Goal: Task Accomplishment & Management: Manage account settings

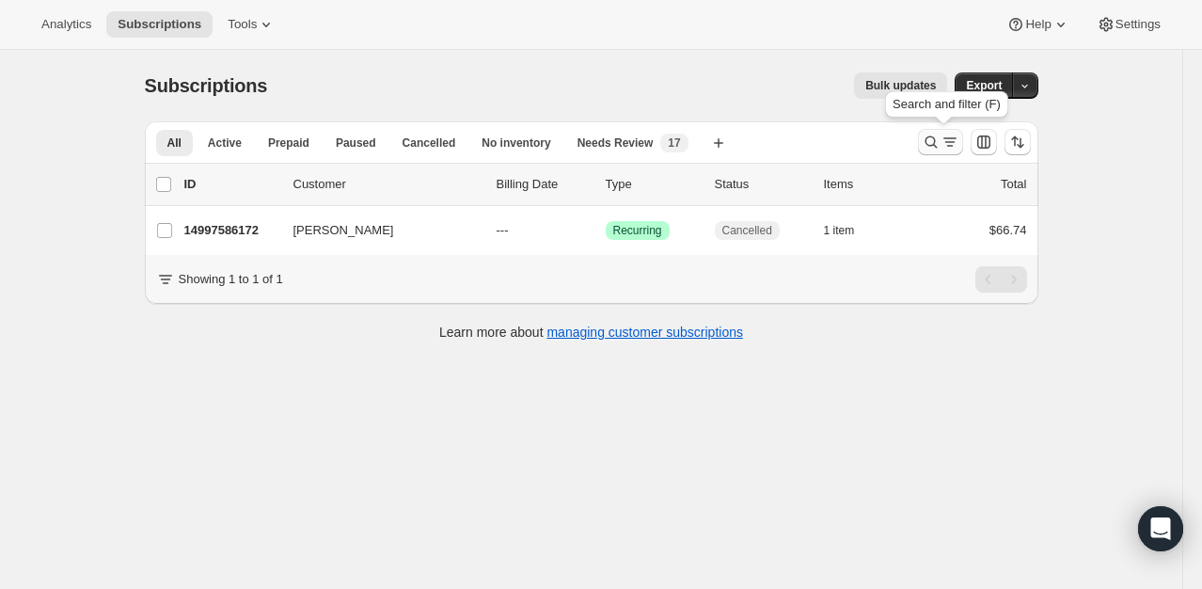
click at [926, 143] on icon "Search and filter results" at bounding box center [931, 142] width 19 height 19
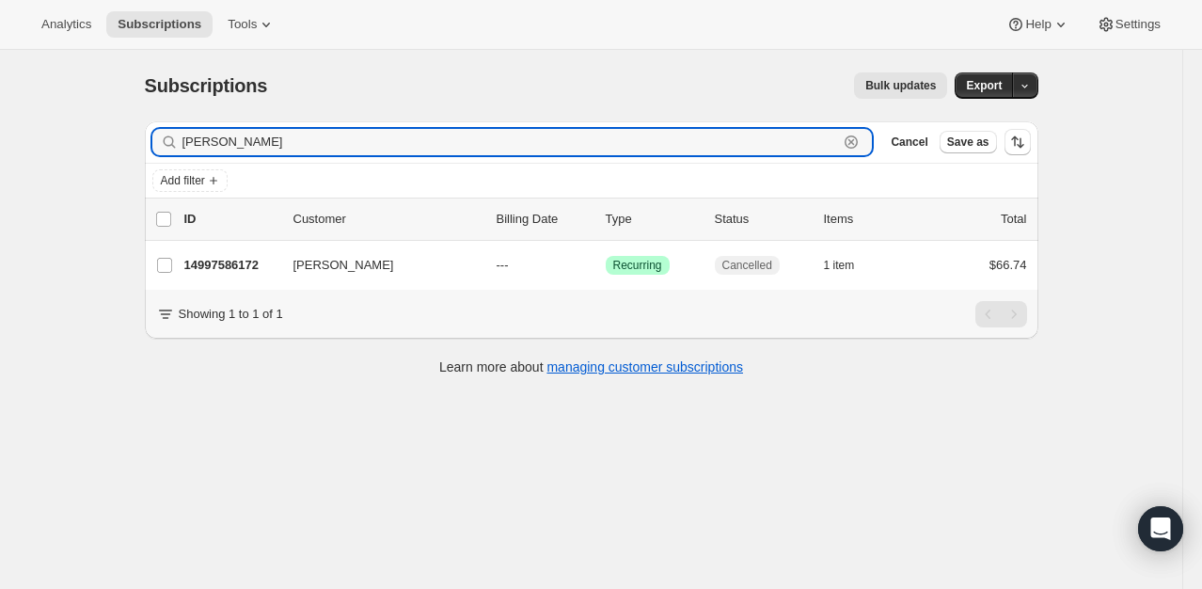
drag, startPoint x: 282, startPoint y: 145, endPoint x: 135, endPoint y: 140, distance: 146.8
click at [139, 140] on div "Filter subscribers [PERSON_NAME] Clear Cancel Save as Add filter 0 selected Upd…" at bounding box center [584, 250] width 909 height 289
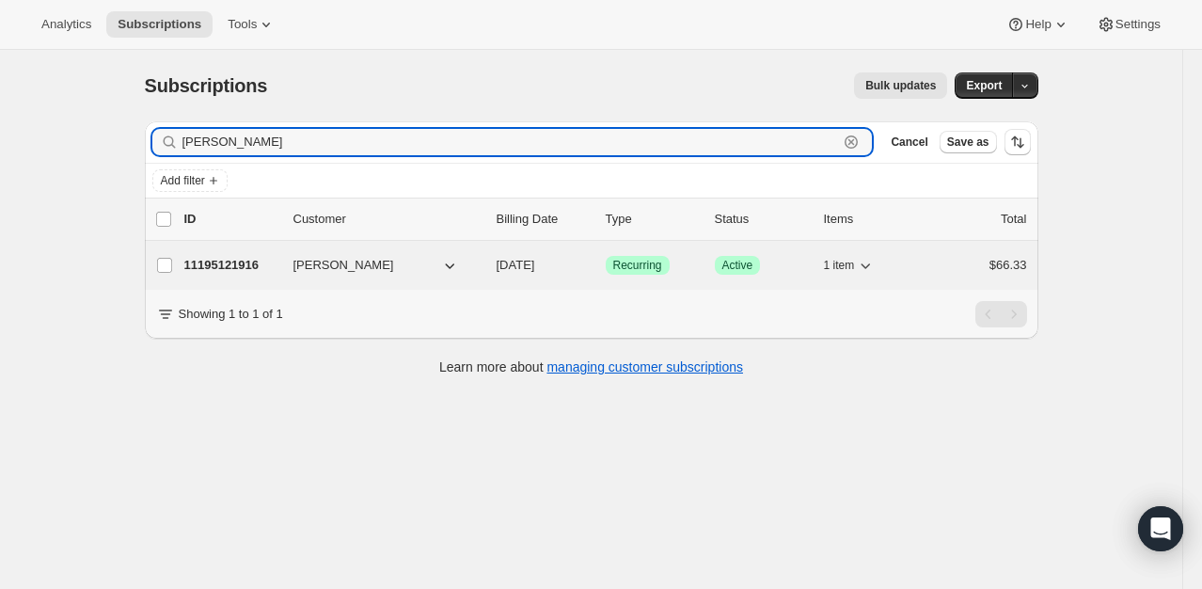
type input "[PERSON_NAME]"
click at [241, 270] on p "11195121916" at bounding box center [231, 265] width 94 height 19
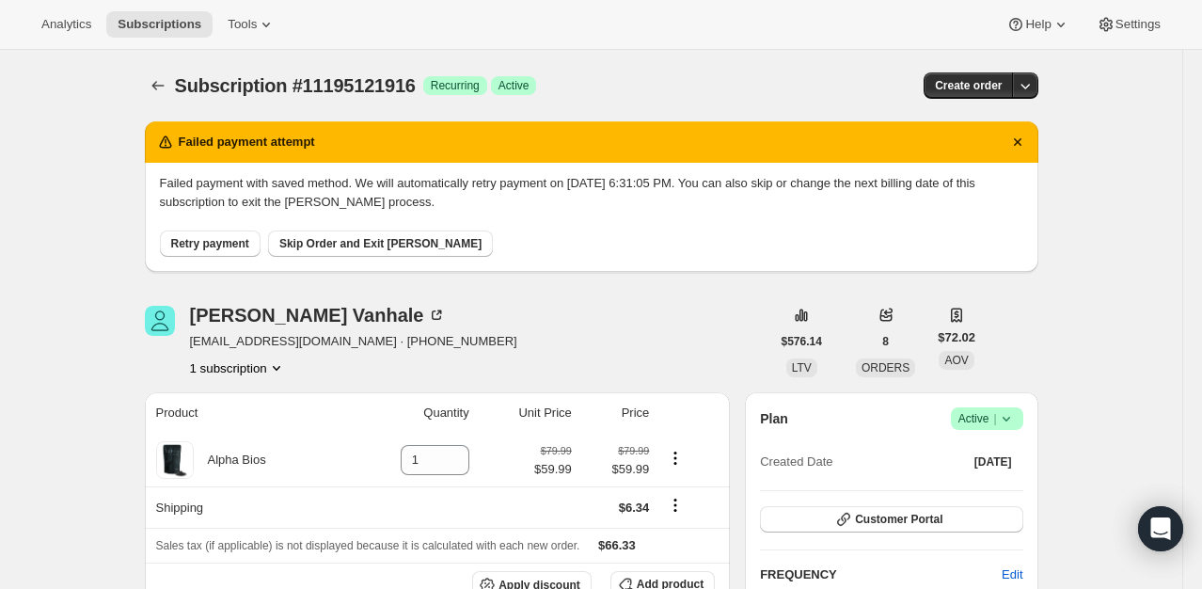
click at [1004, 416] on icon at bounding box center [1006, 418] width 19 height 19
click at [1020, 490] on span "Cancel subscription" at bounding box center [993, 487] width 106 height 14
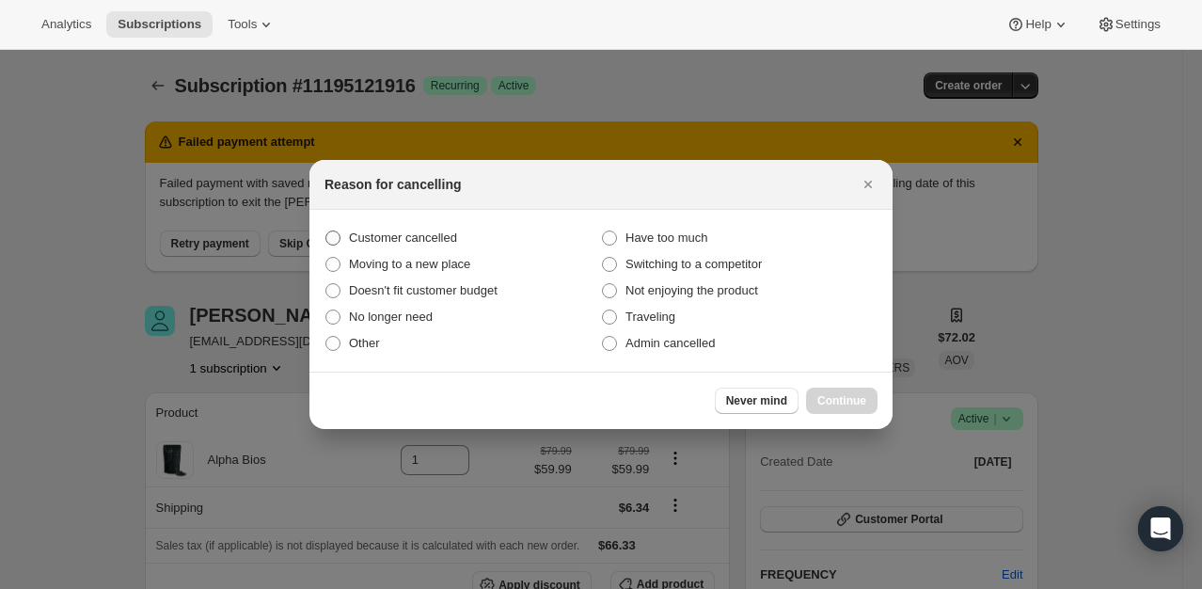
click at [433, 233] on span "Customer cancelled" at bounding box center [403, 237] width 108 height 14
click at [326, 231] on input "Customer cancelled" at bounding box center [325, 230] width 1 height 1
radio input "true"
click at [661, 346] on span "Admin cancelled" at bounding box center [670, 343] width 89 height 14
click at [603, 337] on input "Admin cancelled" at bounding box center [602, 336] width 1 height 1
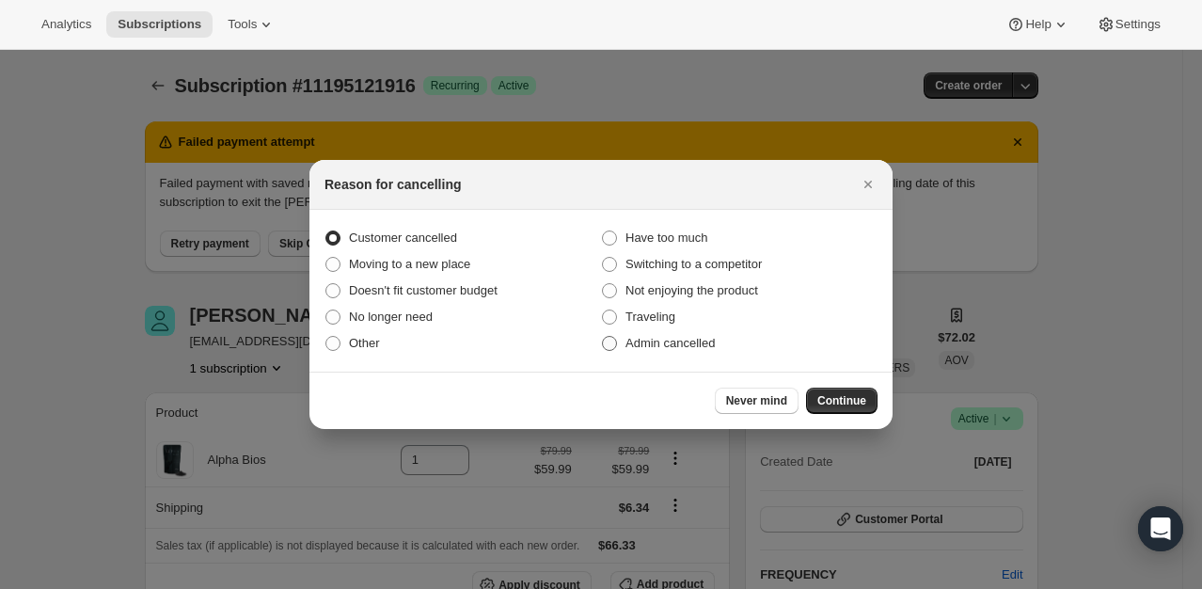
radio input "true"
radio input "false"
click at [864, 394] on span "Continue" at bounding box center [841, 400] width 49 height 15
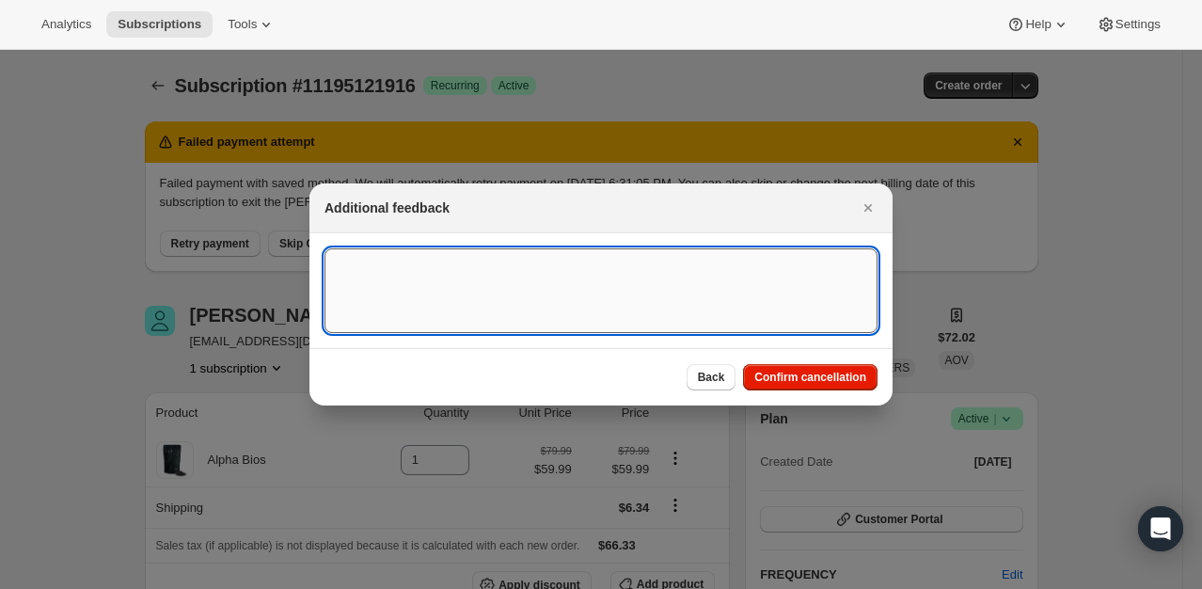
click at [629, 320] on textarea ":r57:" at bounding box center [601, 290] width 553 height 85
type textarea "CC link to update card is down"
click at [788, 378] on span "Confirm cancellation" at bounding box center [810, 377] width 112 height 15
